Goal: Transaction & Acquisition: Book appointment/travel/reservation

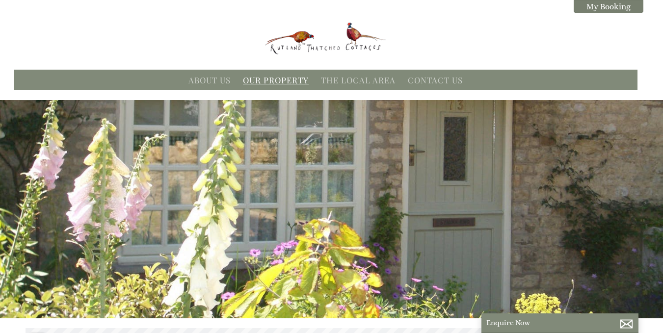
click at [285, 79] on link "Our Property" at bounding box center [276, 80] width 66 height 11
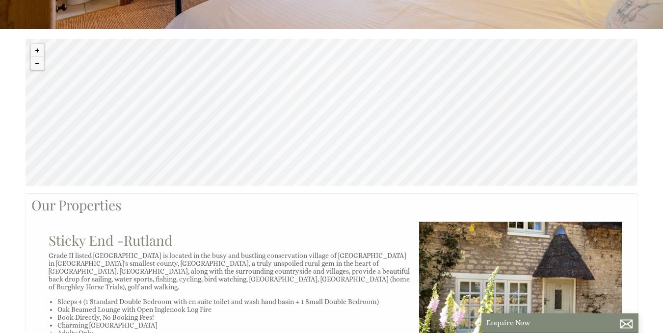
scroll to position [299, 0]
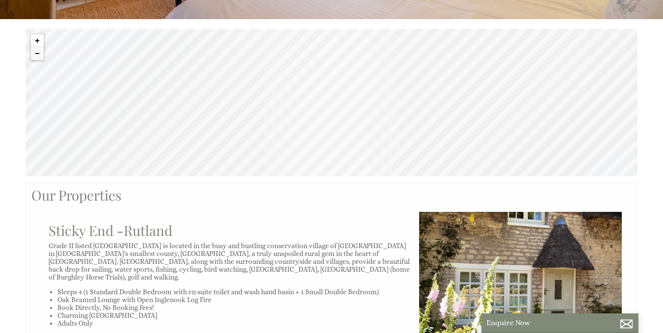
click at [36, 38] on button "Zoom in" at bounding box center [37, 40] width 13 height 13
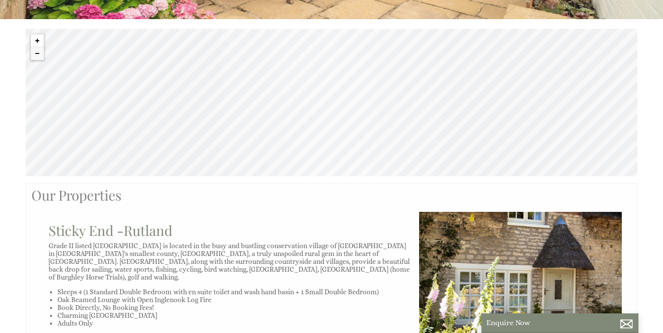
click at [36, 38] on button "Zoom in" at bounding box center [37, 40] width 13 height 13
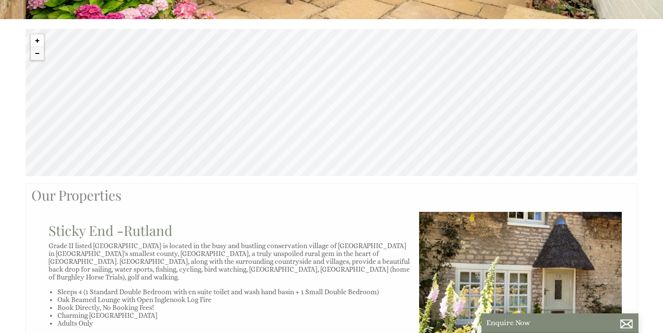
click at [36, 38] on button "Zoom in" at bounding box center [37, 40] width 13 height 13
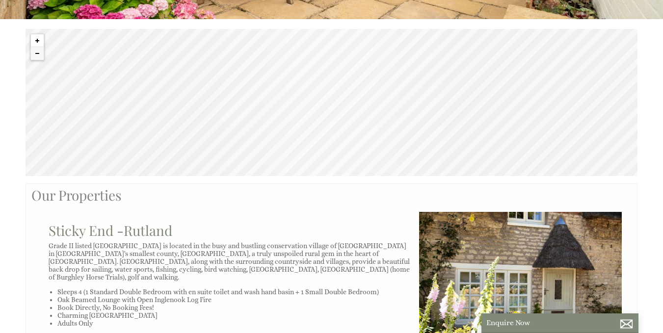
click at [36, 38] on button "Zoom in" at bounding box center [37, 40] width 13 height 13
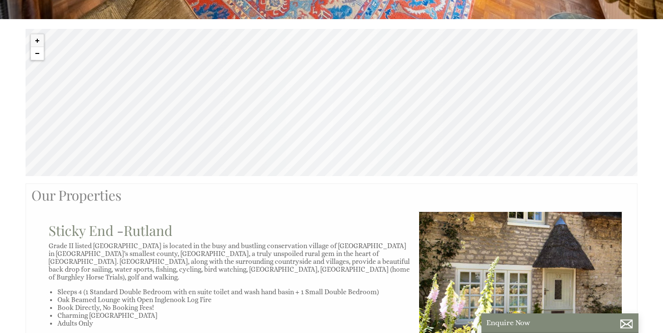
click at [32, 54] on button "Zoom out" at bounding box center [37, 53] width 13 height 13
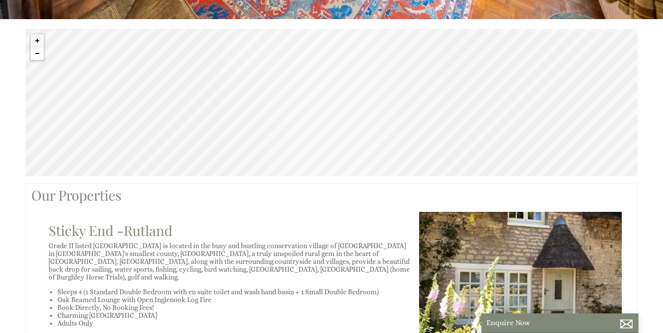
click at [32, 54] on button "Zoom out" at bounding box center [37, 53] width 13 height 13
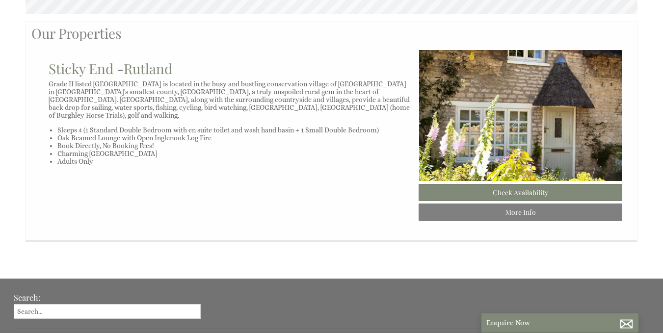
scroll to position [463, 0]
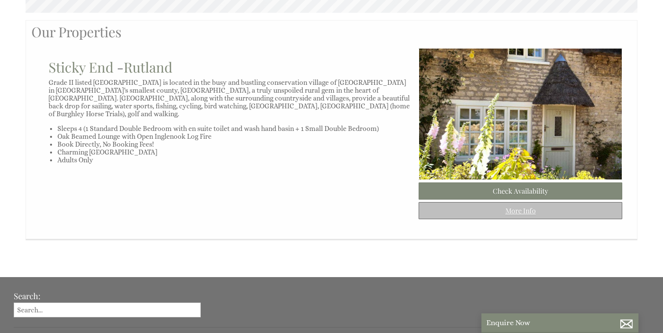
click at [560, 219] on link "More Info" at bounding box center [521, 210] width 204 height 17
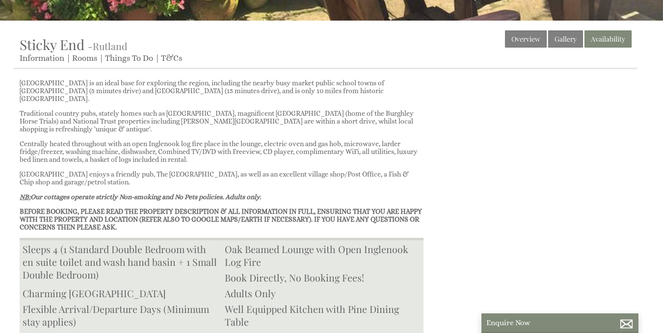
scroll to position [307, 0]
